Goal: Task Accomplishment & Management: Complete application form

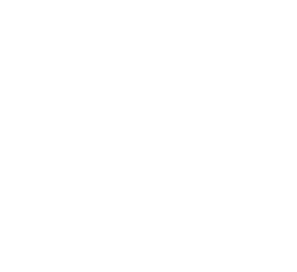
type input "[PERSON_NAME][EMAIL_ADDRESS][PERSON_NAME][DOMAIN_NAME]"
click at [0, 0] on input "Sign In" at bounding box center [0, 0] width 0 height 0
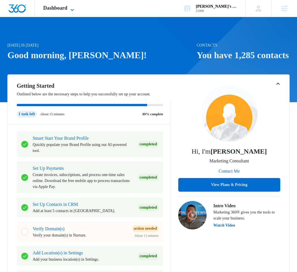
click at [67, 9] on span "Dashboard" at bounding box center [55, 8] width 24 height 6
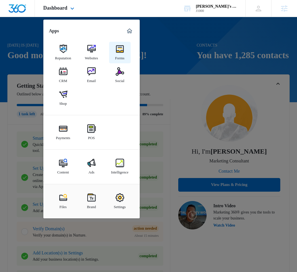
click at [119, 50] on img at bounding box center [120, 49] width 9 height 9
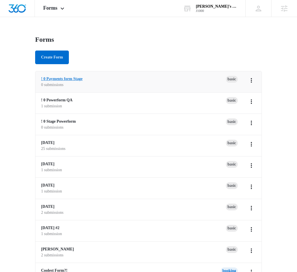
click at [83, 80] on link "! 0 Payments form Stage" at bounding box center [61, 79] width 41 height 4
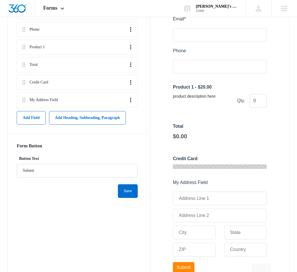
scroll to position [158, 0]
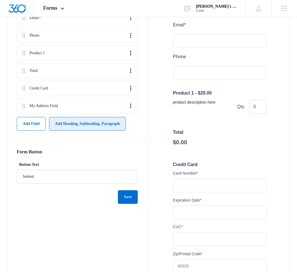
click at [100, 129] on button "Add Heading, Subheading, Paragraph" at bounding box center [87, 124] width 77 height 14
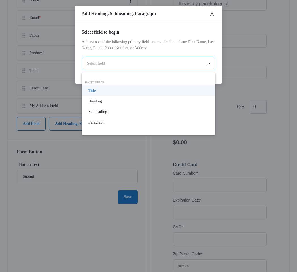
scroll to position [0, 0]
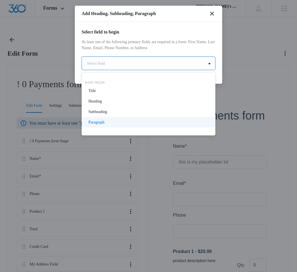
click at [105, 122] on p "Paragraph" at bounding box center [96, 122] width 16 height 6
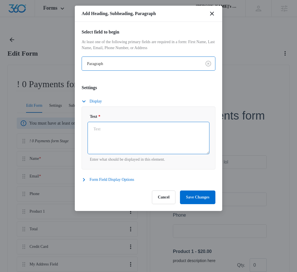
click at [123, 138] on textarea "Text *" at bounding box center [149, 138] width 122 height 32
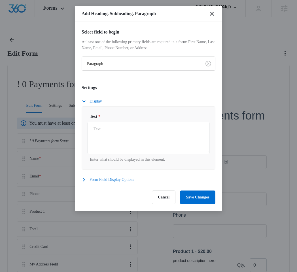
click at [91, 178] on button "Form Field Display Options" at bounding box center [111, 179] width 58 height 7
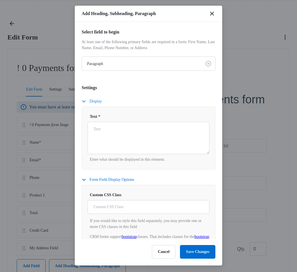
click at [95, 103] on button "Display" at bounding box center [95, 101] width 26 height 7
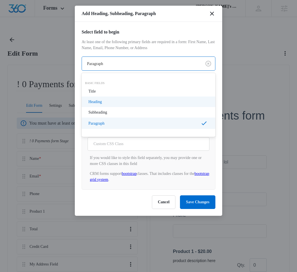
click at [99, 102] on p "Heading" at bounding box center [94, 102] width 13 height 6
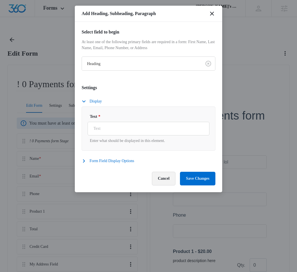
click at [156, 181] on button "Cancel" at bounding box center [164, 179] width 24 height 14
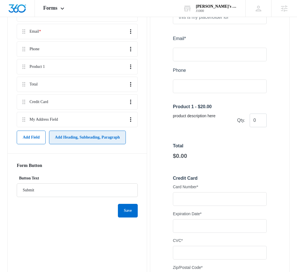
scroll to position [130, 0]
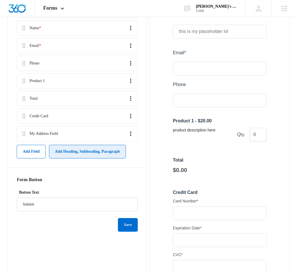
click at [66, 158] on button "Add Heading, Subheading, Paragraph" at bounding box center [87, 152] width 77 height 14
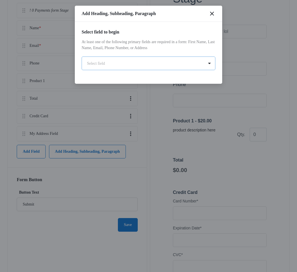
scroll to position [0, 0]
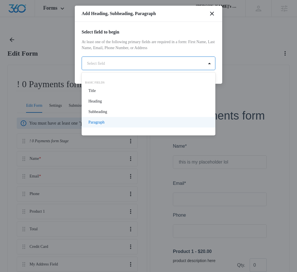
click at [111, 120] on div "Paragraph" at bounding box center [147, 122] width 119 height 6
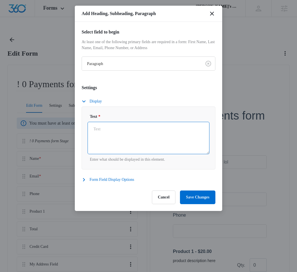
click at [116, 129] on textarea "Text *" at bounding box center [149, 138] width 122 height 32
click at [100, 180] on button "Form Field Display Options" at bounding box center [111, 179] width 58 height 7
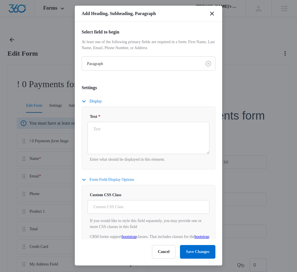
scroll to position [11, 0]
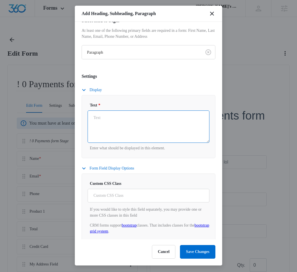
click at [124, 127] on textarea "Text *" at bounding box center [149, 126] width 122 height 32
drag, startPoint x: 124, startPoint y: 127, endPoint x: 59, endPoint y: 116, distance: 66.4
type textarea "hjjh"
click at [163, 250] on button "Cancel" at bounding box center [164, 252] width 24 height 14
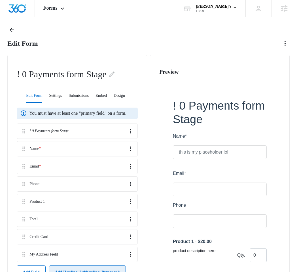
scroll to position [0, 0]
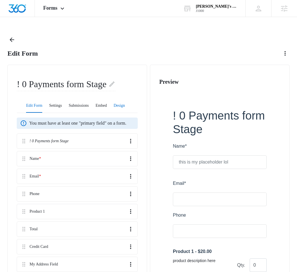
click at [125, 102] on button "Design" at bounding box center [119, 106] width 11 height 14
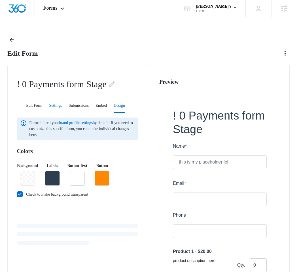
click at [61, 103] on button "Settings" at bounding box center [55, 106] width 13 height 14
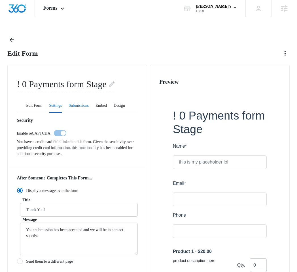
click at [80, 103] on button "Submissions" at bounding box center [79, 106] width 20 height 14
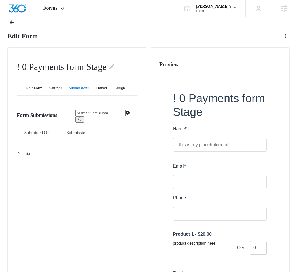
scroll to position [17, 0]
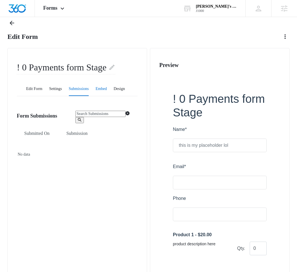
click at [107, 84] on button "Embed" at bounding box center [101, 89] width 11 height 14
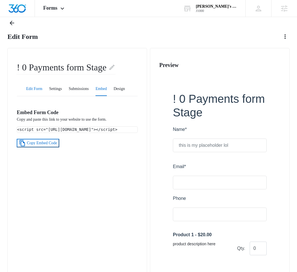
click at [33, 84] on button "Edit Form" at bounding box center [34, 89] width 16 height 14
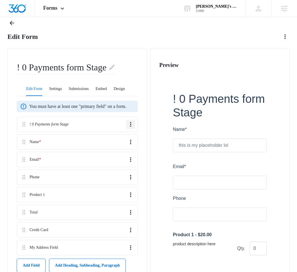
click at [131, 128] on icon "Overflow Menu" at bounding box center [130, 124] width 7 height 7
click at [67, 122] on div "! 0 Payments form Stage Edit Delete" at bounding box center [77, 124] width 121 height 15
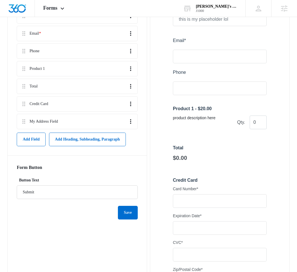
scroll to position [146, 0]
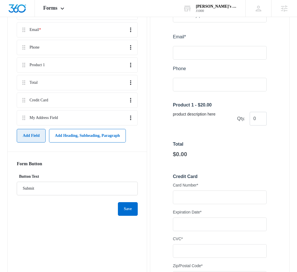
click at [25, 138] on button "Add Field" at bounding box center [31, 136] width 29 height 14
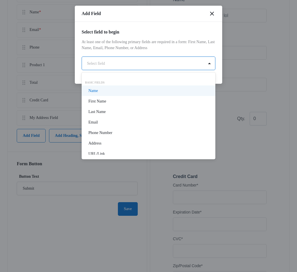
scroll to position [0, 0]
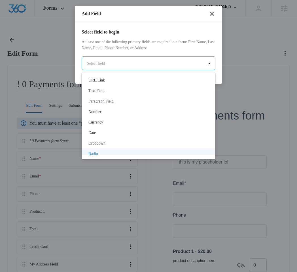
scroll to position [60, 0]
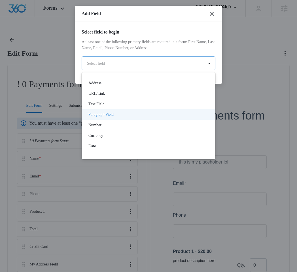
click at [106, 112] on p "Paragraph Field" at bounding box center [100, 114] width 25 height 6
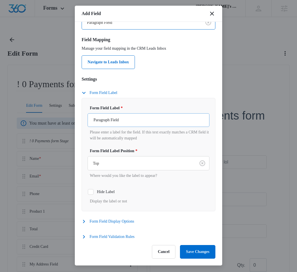
scroll to position [43, 0]
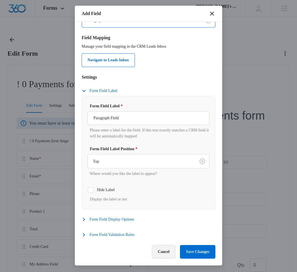
click at [160, 253] on button "Cancel" at bounding box center [164, 252] width 24 height 14
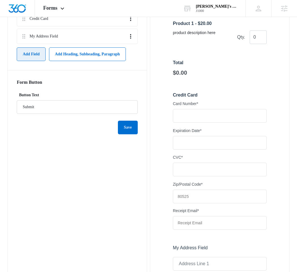
scroll to position [183, 0]
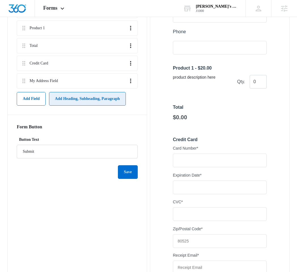
click at [86, 102] on button "Add Heading, Subheading, Paragraph" at bounding box center [87, 99] width 77 height 14
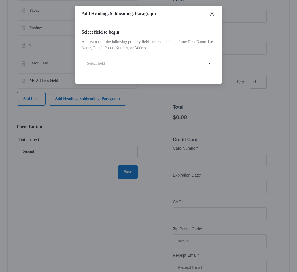
scroll to position [0, 0]
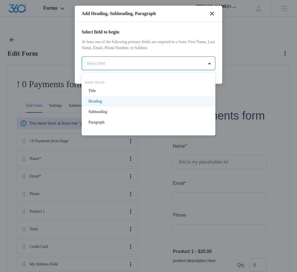
click at [113, 101] on div "Heading" at bounding box center [147, 101] width 119 height 6
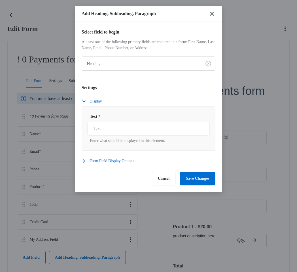
scroll to position [22, 0]
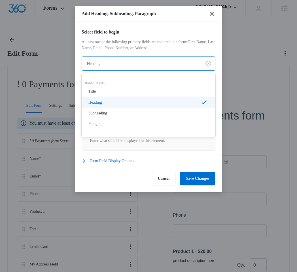
click at [118, 98] on div "Heading" at bounding box center [149, 101] width 134 height 11
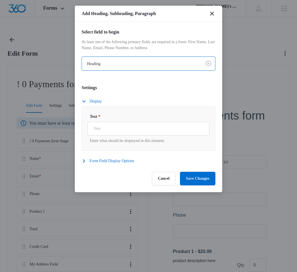
scroll to position [10, 0]
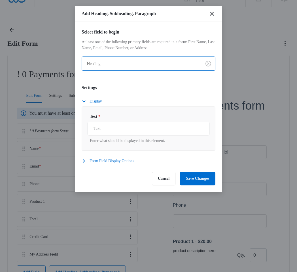
click at [98, 159] on button "Form Field Display Options" at bounding box center [111, 160] width 58 height 7
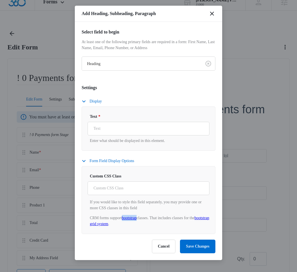
scroll to position [0, 0]
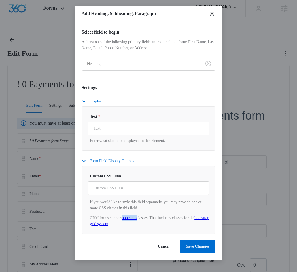
click at [98, 160] on button "Form Field Display Options" at bounding box center [111, 160] width 58 height 7
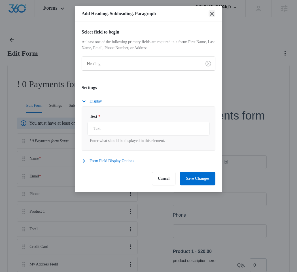
click at [213, 14] on icon "close" at bounding box center [212, 14] width 4 height 4
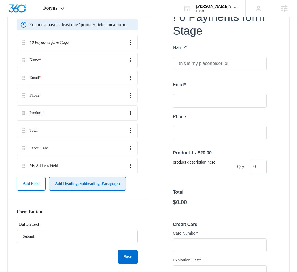
scroll to position [91, 0]
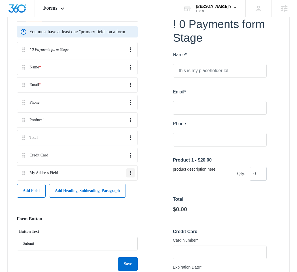
click at [130, 175] on icon "Overflow Menu" at bounding box center [130, 172] width 7 height 7
click at [130, 160] on button "Overflow Menu" at bounding box center [130, 155] width 9 height 9
click at [130, 141] on icon "Overflow Menu" at bounding box center [130, 137] width 7 height 7
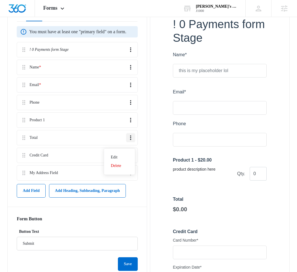
click at [130, 141] on icon "Overflow Menu" at bounding box center [130, 137] width 7 height 7
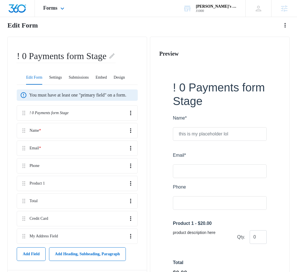
scroll to position [0, 0]
